Goal: Information Seeking & Learning: Understand process/instructions

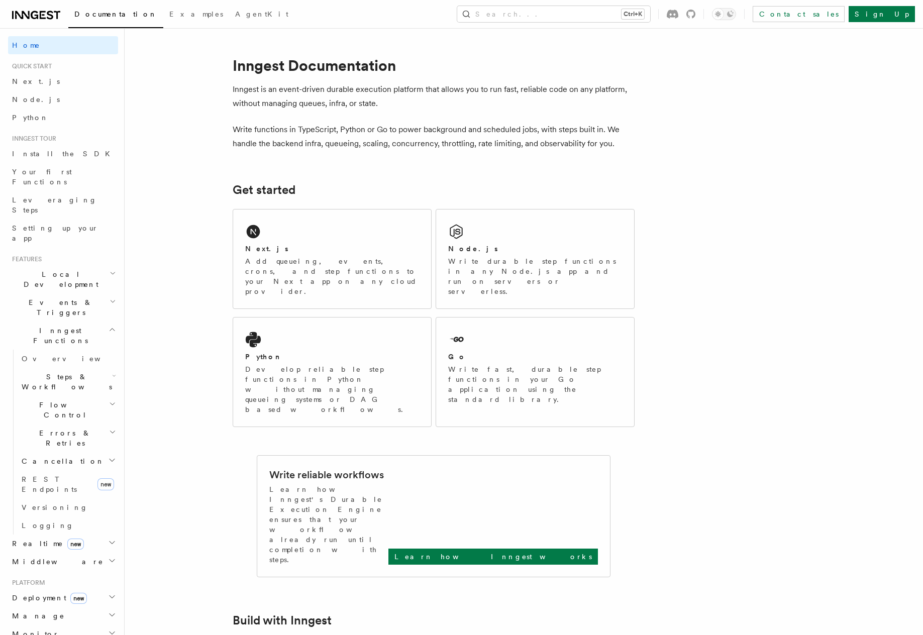
click at [104, 589] on h2 "Deployment new" at bounding box center [63, 598] width 110 height 18
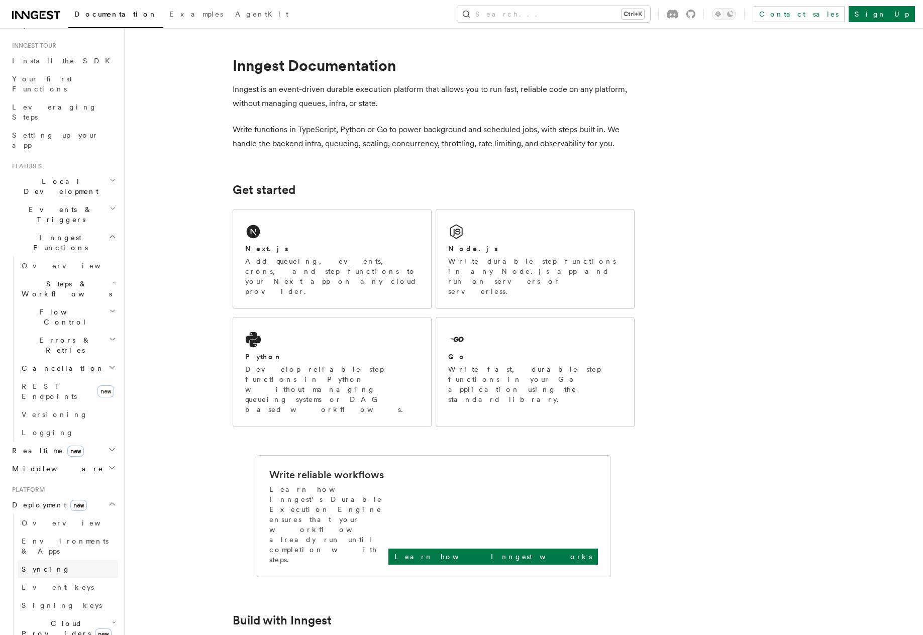
scroll to position [115, 0]
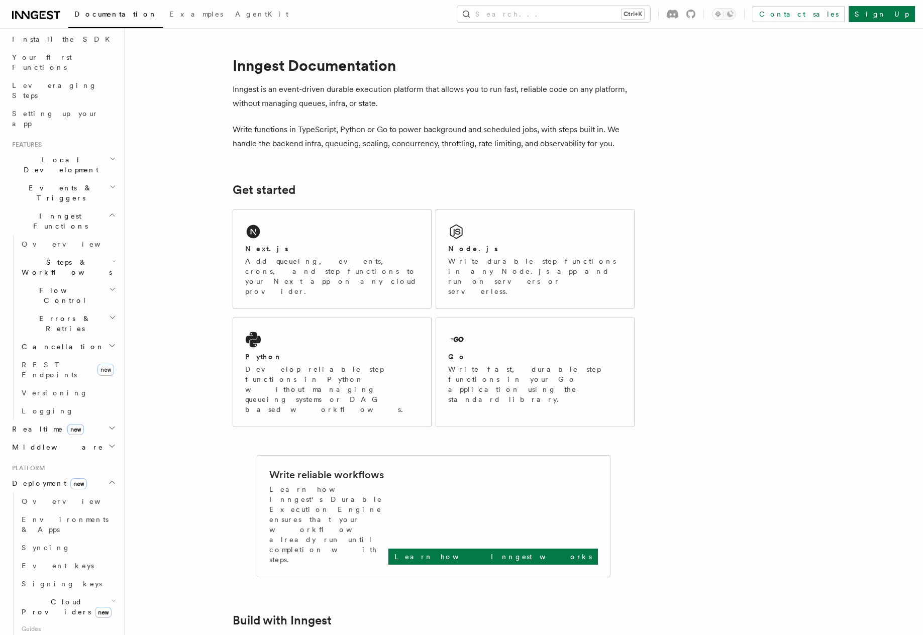
click at [60, 597] on span "Cloud Providers new" at bounding box center [65, 607] width 94 height 20
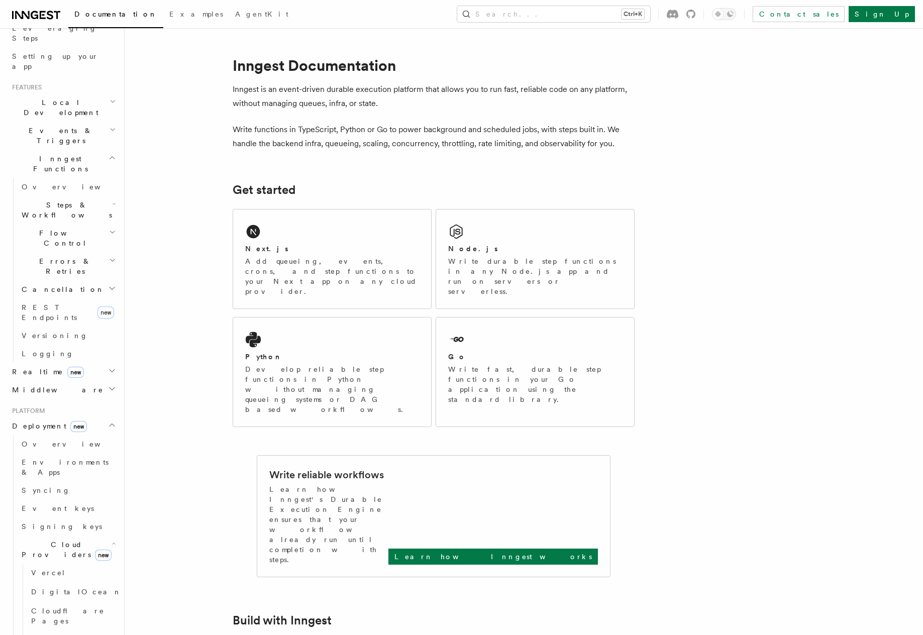
click at [54, 540] on span "Cloud Providers new" at bounding box center [65, 550] width 94 height 20
click at [53, 580] on link "Connect new" at bounding box center [68, 590] width 101 height 20
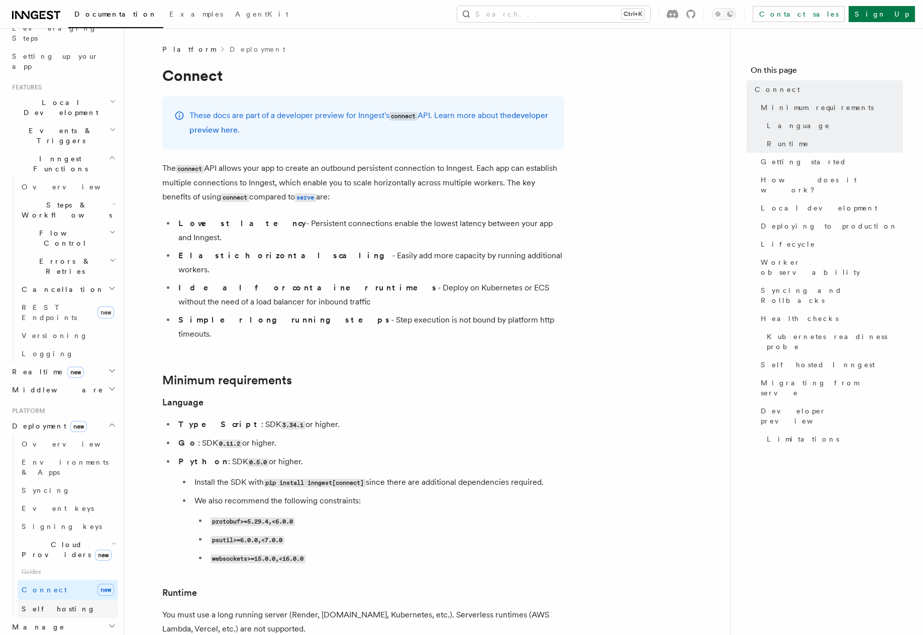
click at [53, 605] on span "Self hosting" at bounding box center [59, 609] width 74 height 8
